Goal: Information Seeking & Learning: Learn about a topic

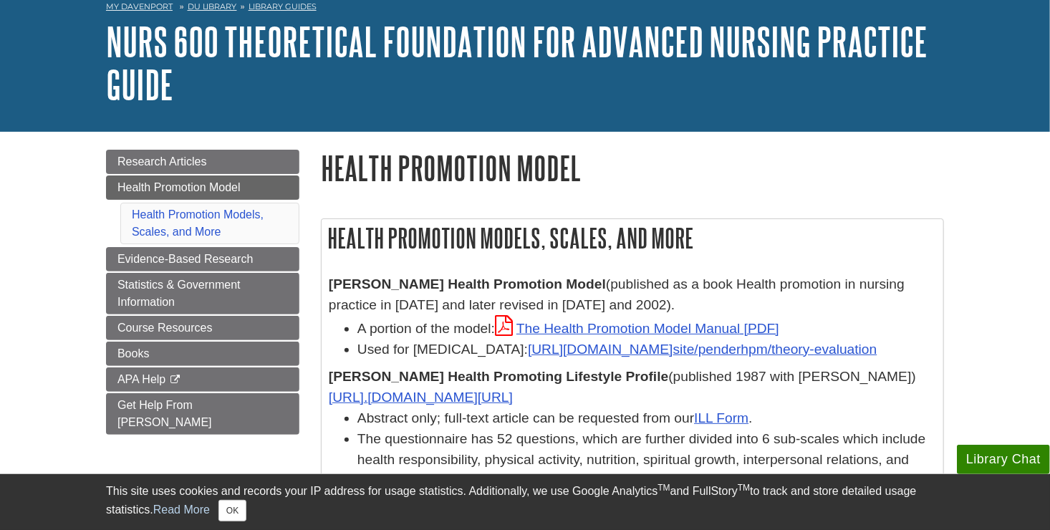
scroll to position [143, 0]
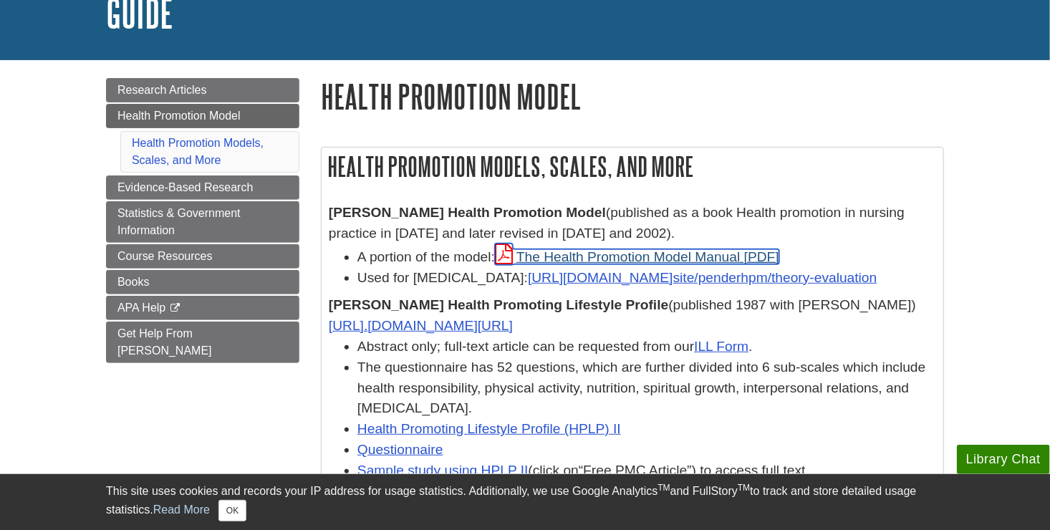
click at [589, 259] on link "The Health Promotion Model Manual" at bounding box center [637, 256] width 284 height 15
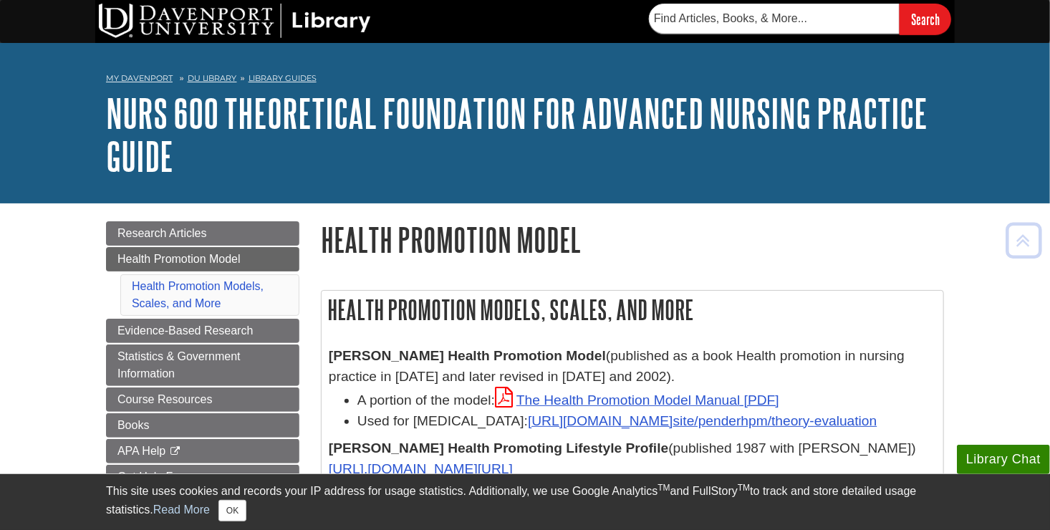
scroll to position [143, 0]
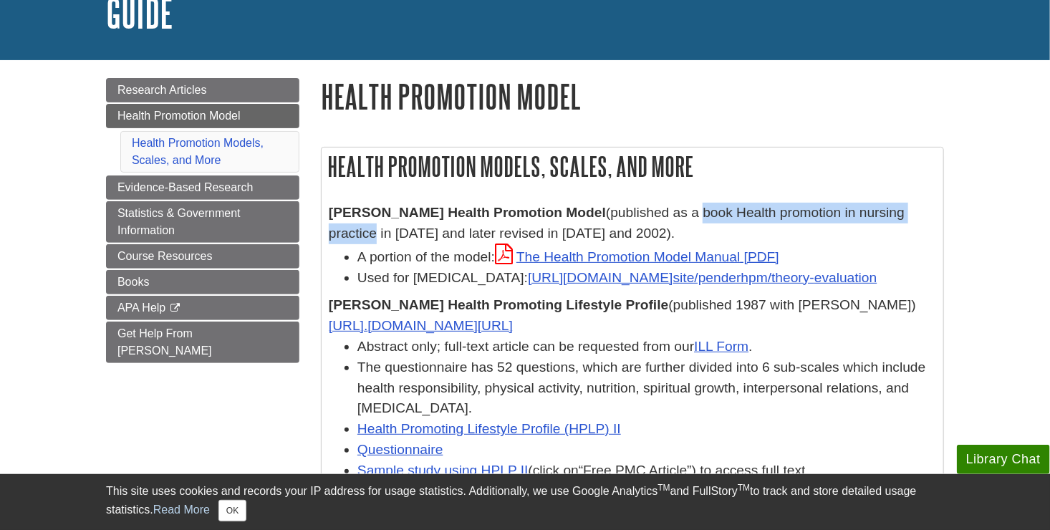
drag, startPoint x: 688, startPoint y: 221, endPoint x: 351, endPoint y: 242, distance: 338.1
click at [351, 242] on div "Nola Pender's Health Promotion Model (published as a book Health promotion in n…" at bounding box center [632, 224] width 607 height 42
copy div "book Health promotion in nursing practice"
